Goal: Task Accomplishment & Management: Manage account settings

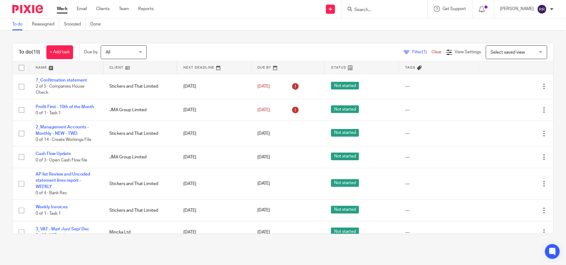
click at [53, 65] on link at bounding box center [66, 68] width 74 height 12
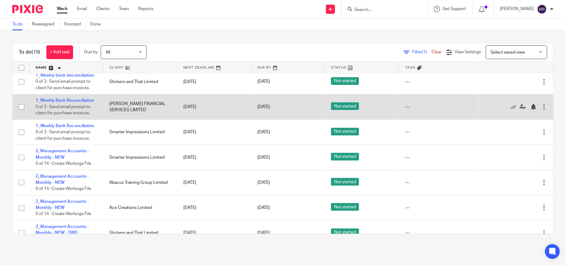
scroll to position [46, 0]
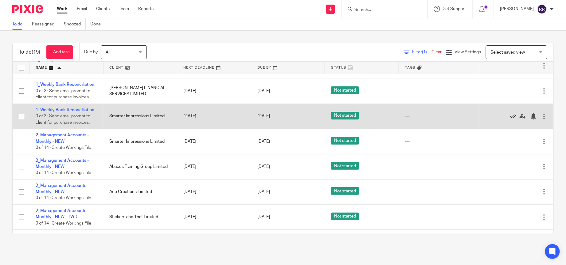
click at [510, 120] on icon at bounding box center [513, 117] width 6 height 6
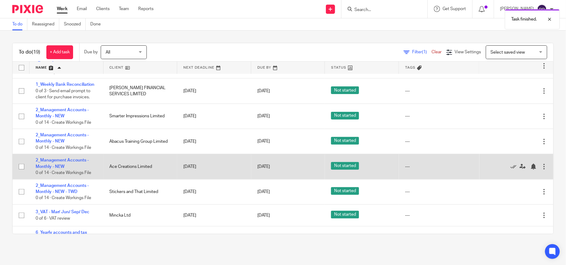
scroll to position [0, 0]
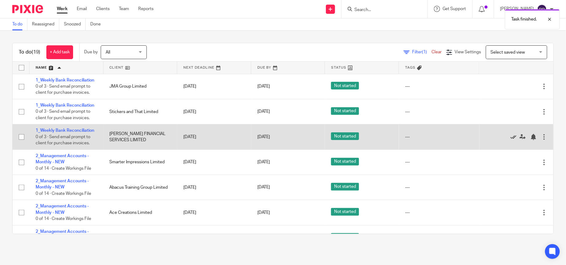
click at [510, 140] on icon at bounding box center [513, 137] width 6 height 6
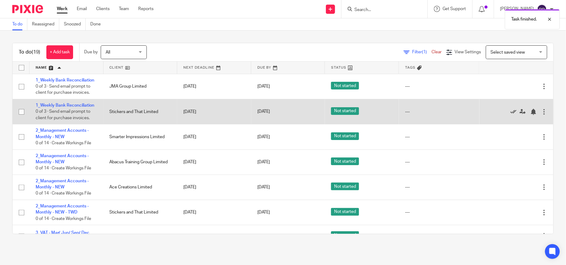
click at [510, 115] on icon at bounding box center [513, 112] width 6 height 6
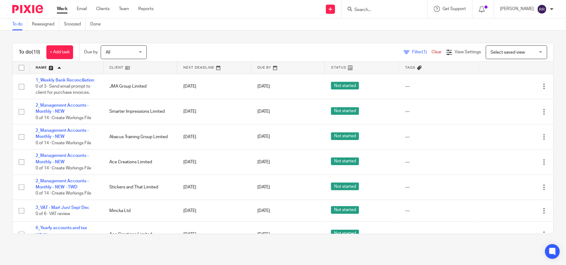
click at [65, 8] on link "Work" at bounding box center [62, 9] width 11 height 6
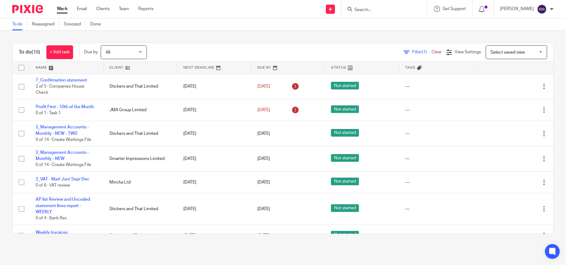
click at [57, 7] on link "Work" at bounding box center [62, 9] width 11 height 6
